Goal: Transaction & Acquisition: Obtain resource

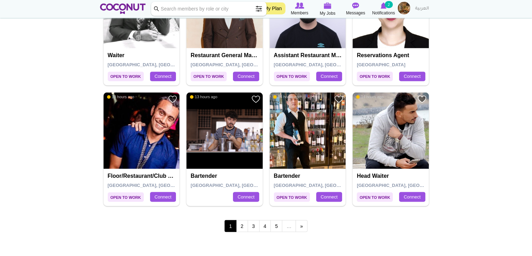
scroll to position [1263, 0]
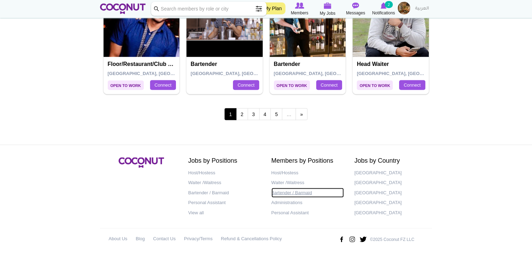
click at [283, 190] on link "Bartender / Barmaid" at bounding box center [308, 192] width 73 height 10
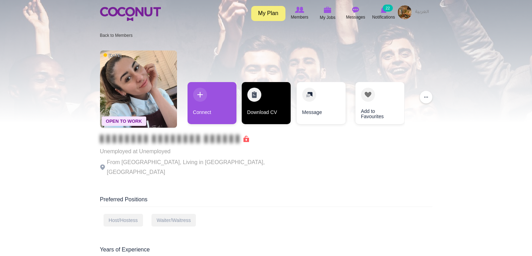
click at [276, 107] on link "Download CV" at bounding box center [266, 103] width 49 height 42
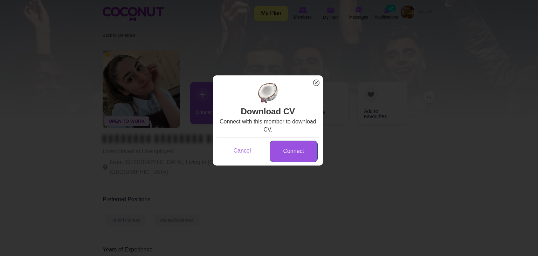
click at [289, 151] on link "Connect" at bounding box center [294, 150] width 48 height 21
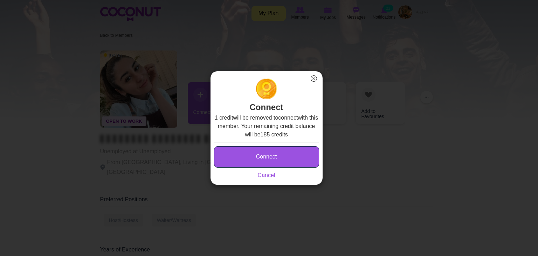
click at [289, 151] on button "Connect" at bounding box center [266, 156] width 105 height 21
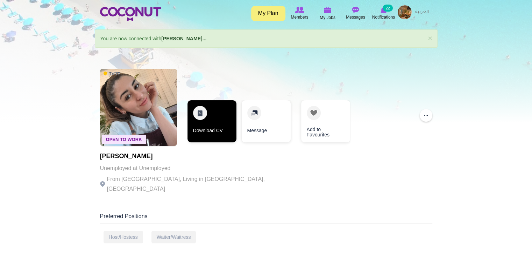
click at [211, 118] on link "Download CV" at bounding box center [212, 121] width 49 height 42
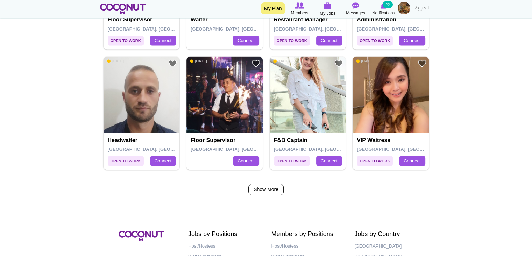
scroll to position [1135, 0]
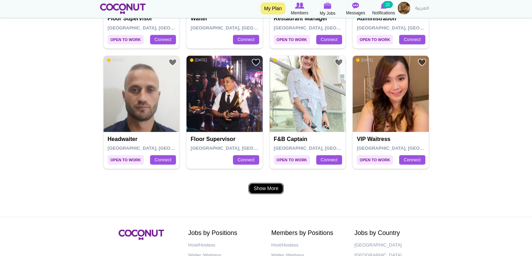
click at [262, 185] on link "Show More" at bounding box center [266, 187] width 35 height 11
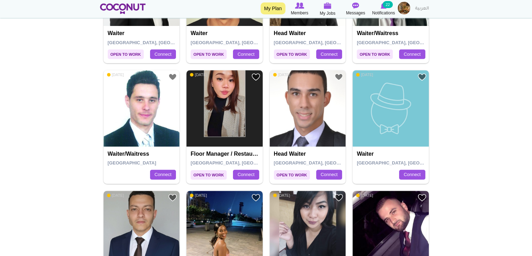
scroll to position [279, 0]
